Goal: Information Seeking & Learning: Check status

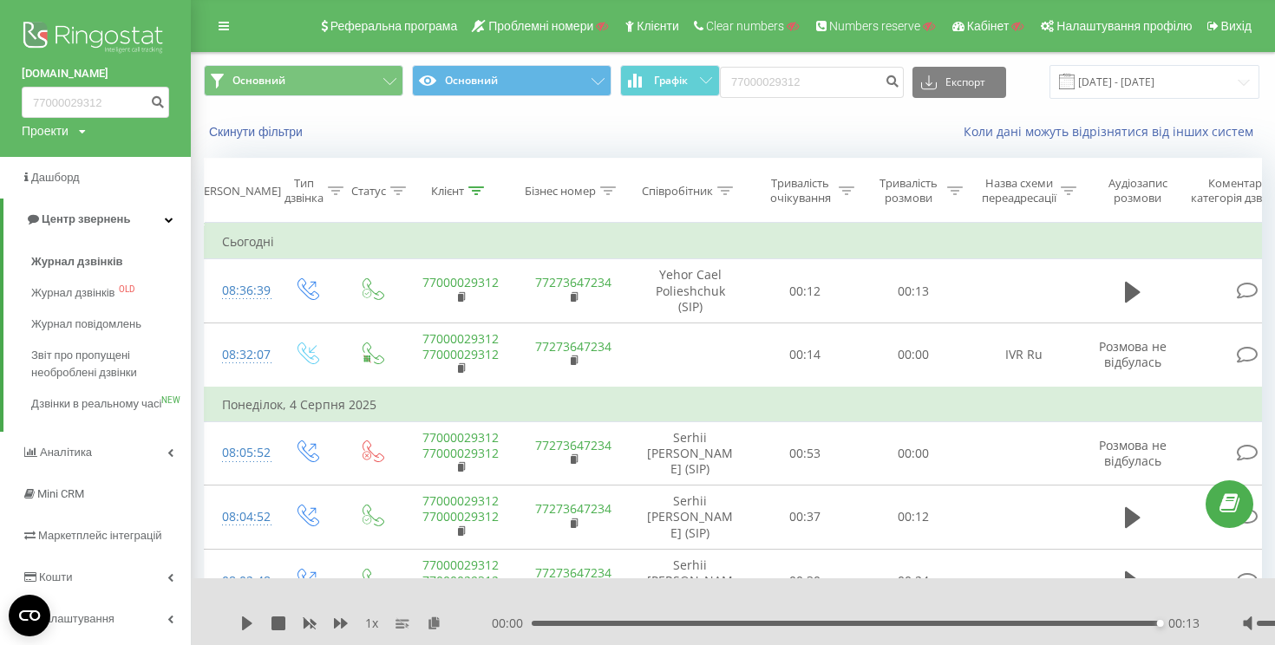
click at [862, 90] on input "77000029312" at bounding box center [812, 82] width 184 height 31
type input "0936981403"
